Goal: Register for event/course

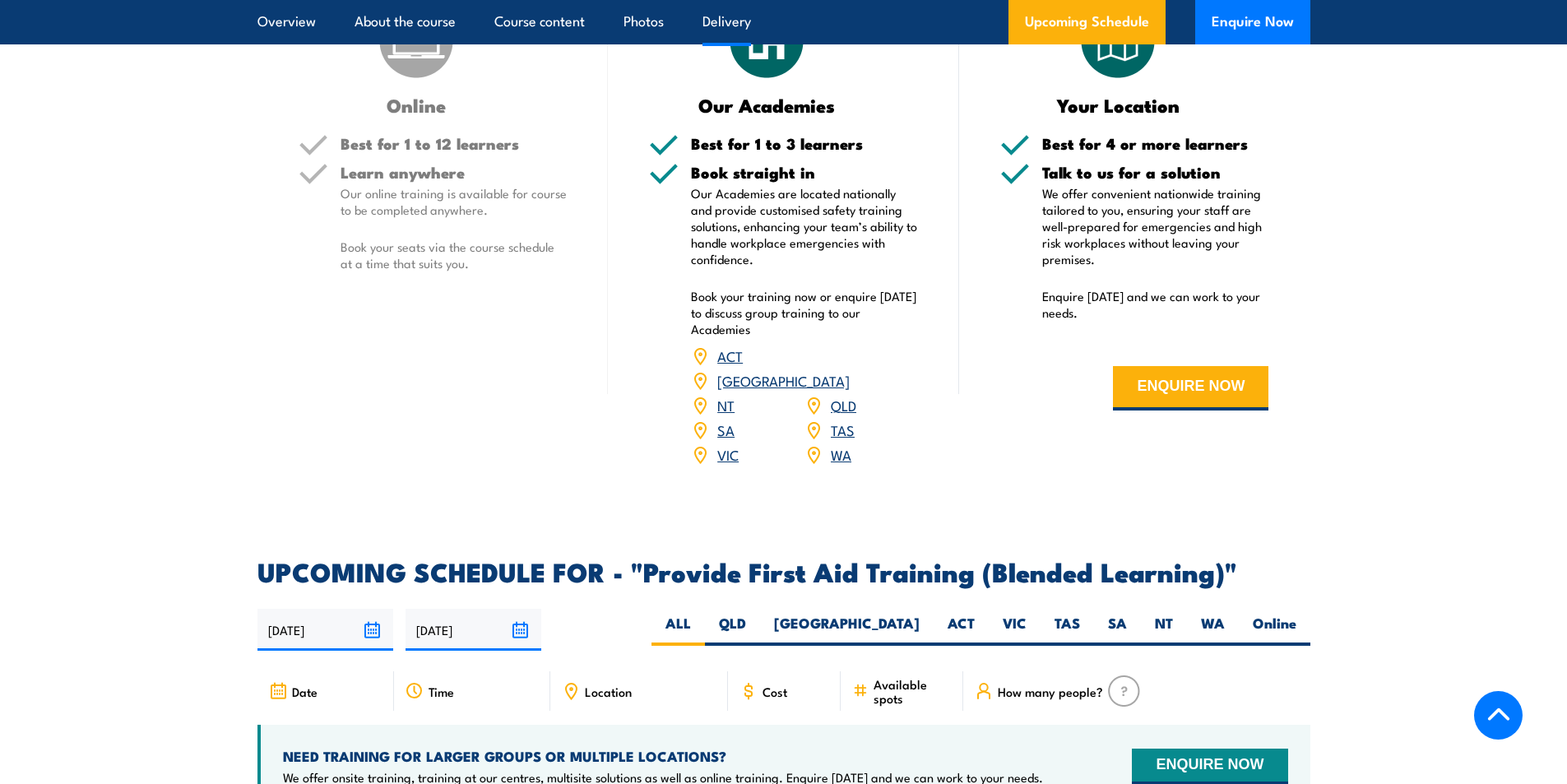
scroll to position [2960, 0]
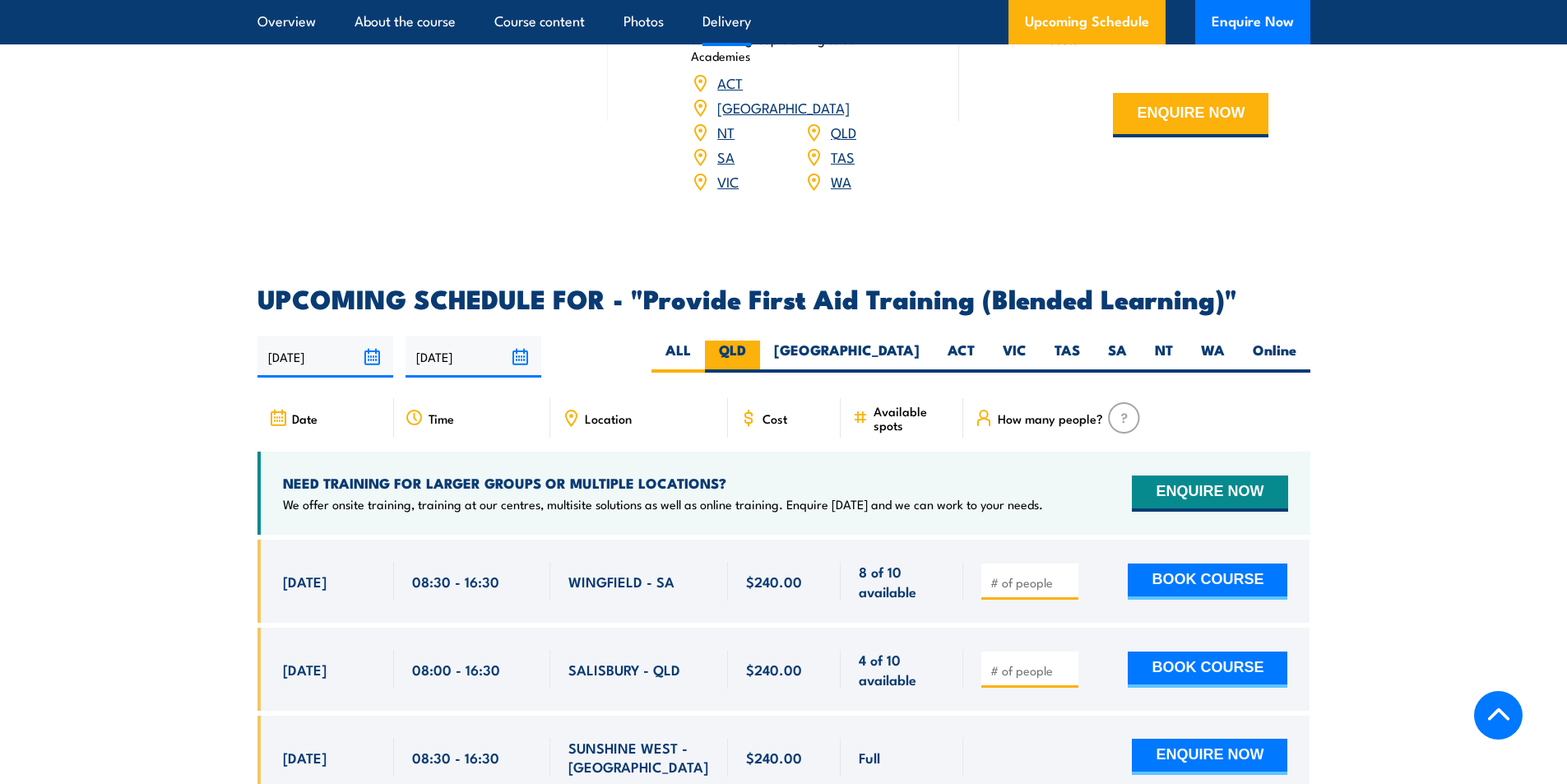
click at [761, 372] on label "QLD" at bounding box center [732, 356] width 55 height 32
click at [757, 351] on input "QLD" at bounding box center [752, 345] width 11 height 11
radio input "true"
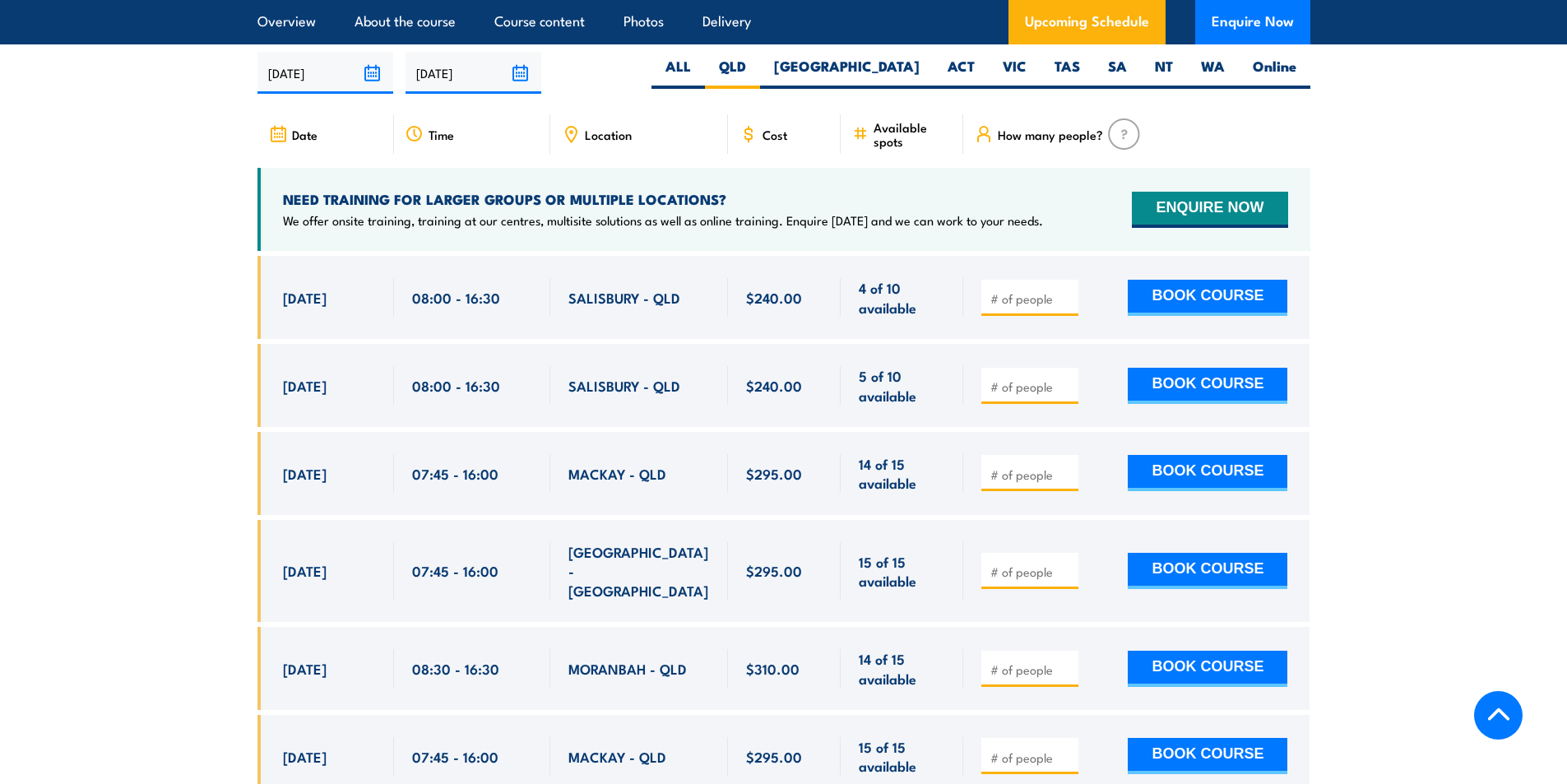
scroll to position [3258, 0]
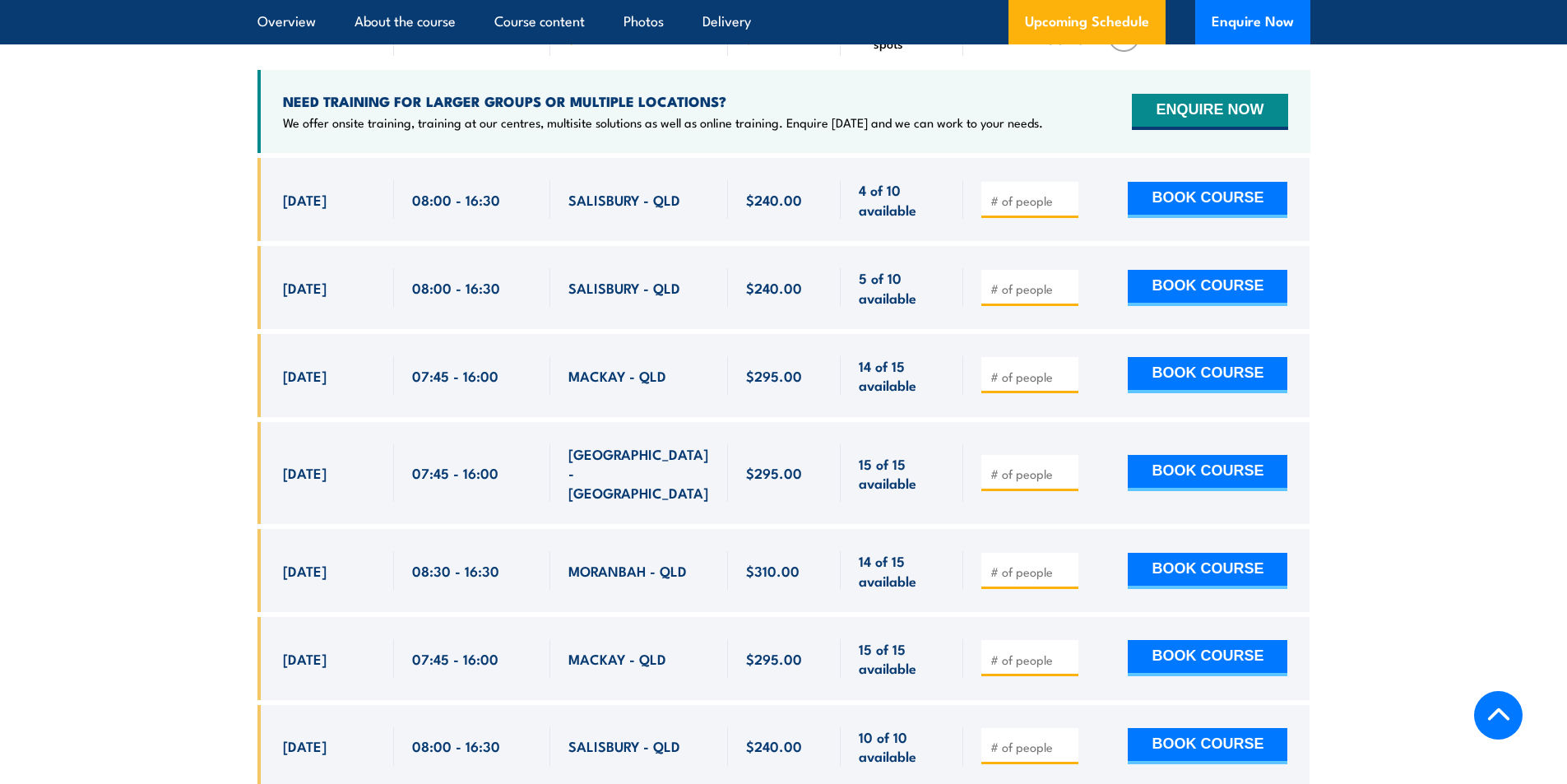
scroll to position [3341, 0]
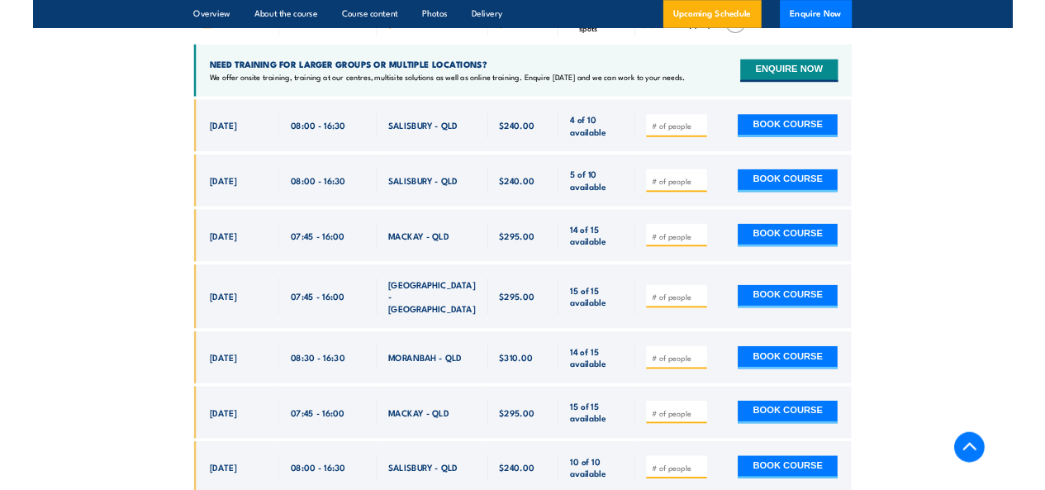
scroll to position [3335, 0]
